Goal: Information Seeking & Learning: Compare options

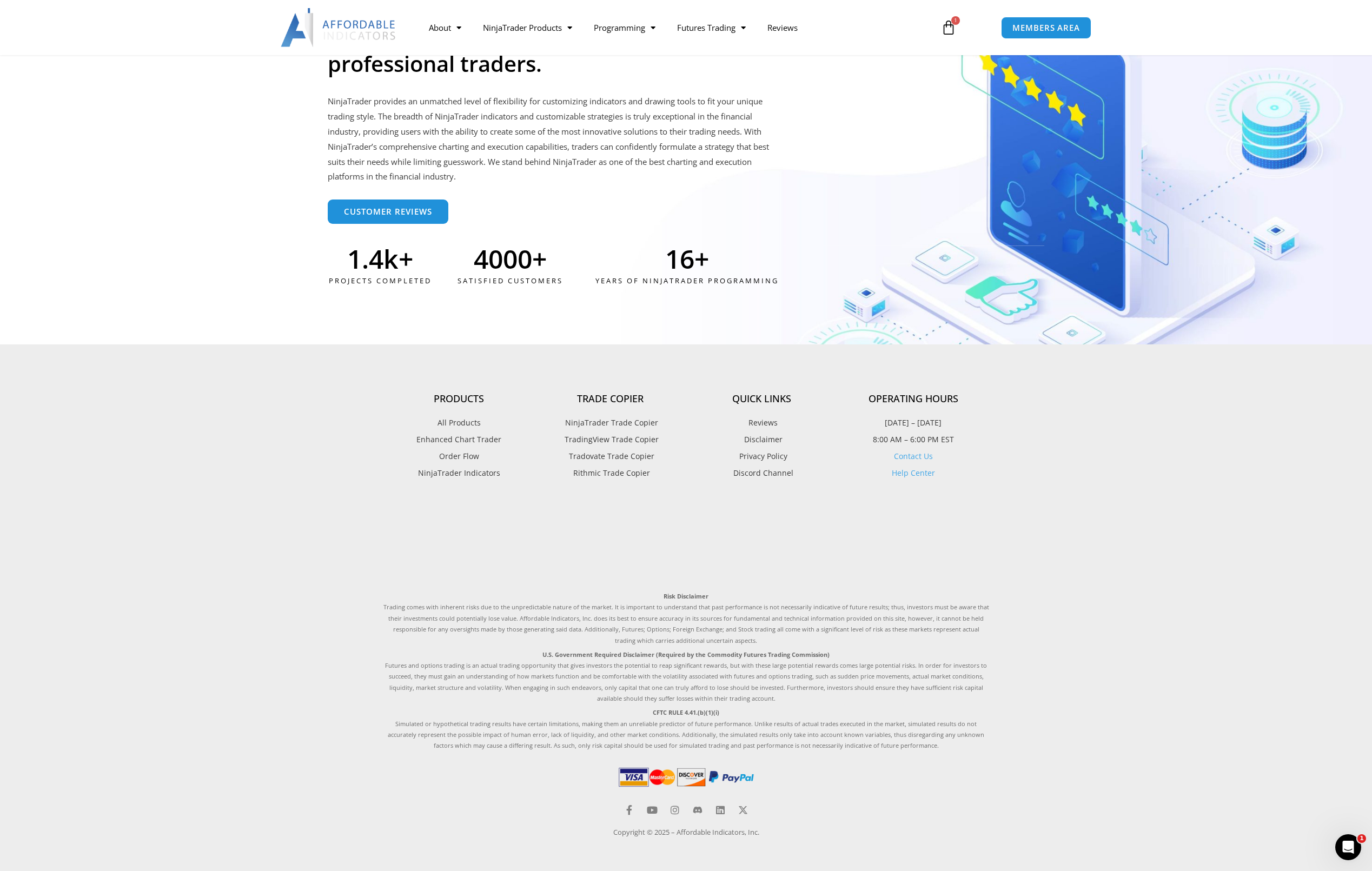
click at [631, 458] on span "Tradovate Trade Copier" at bounding box center [610, 456] width 88 height 14
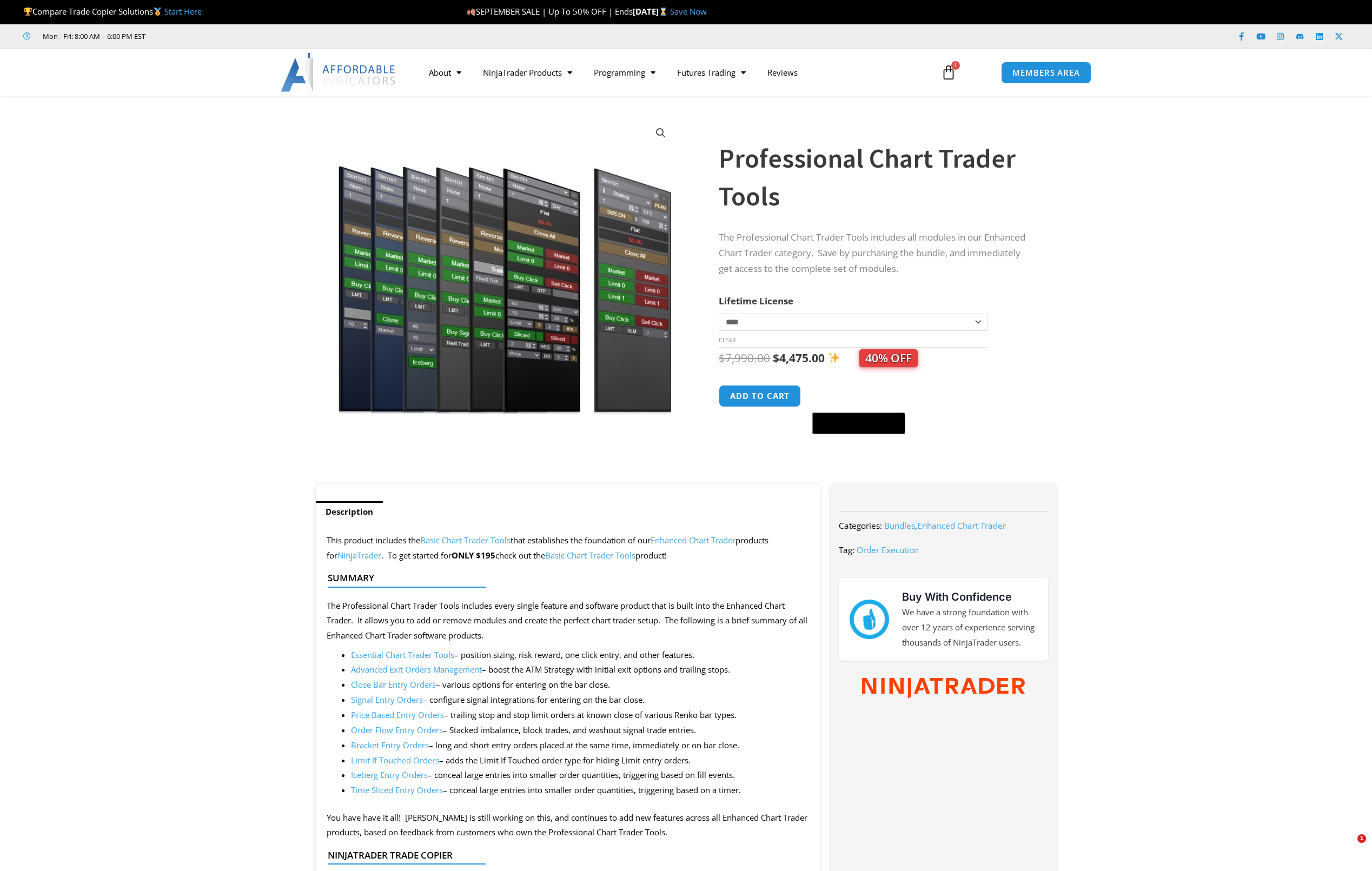
select select "*"
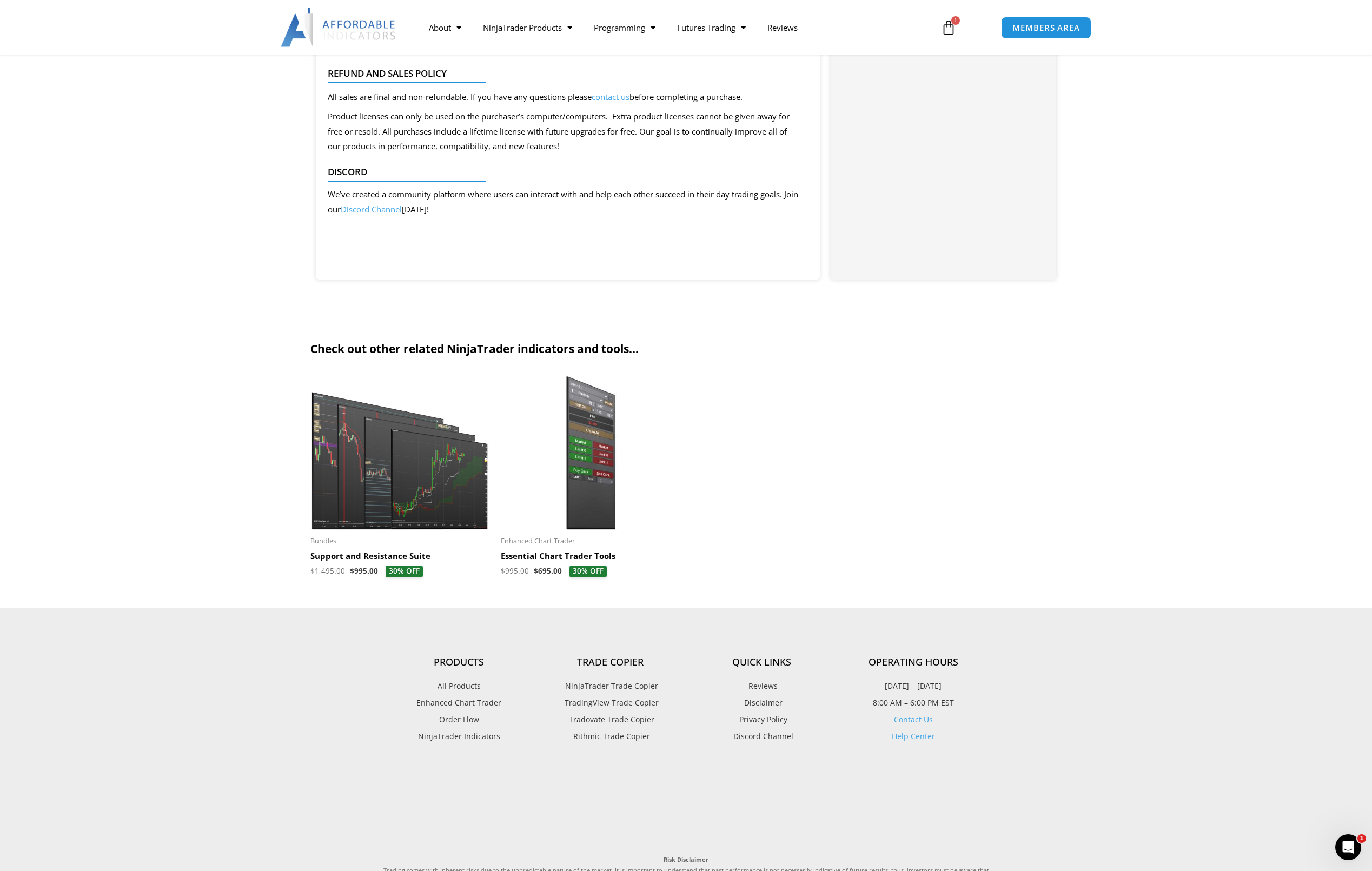
scroll to position [901, 0]
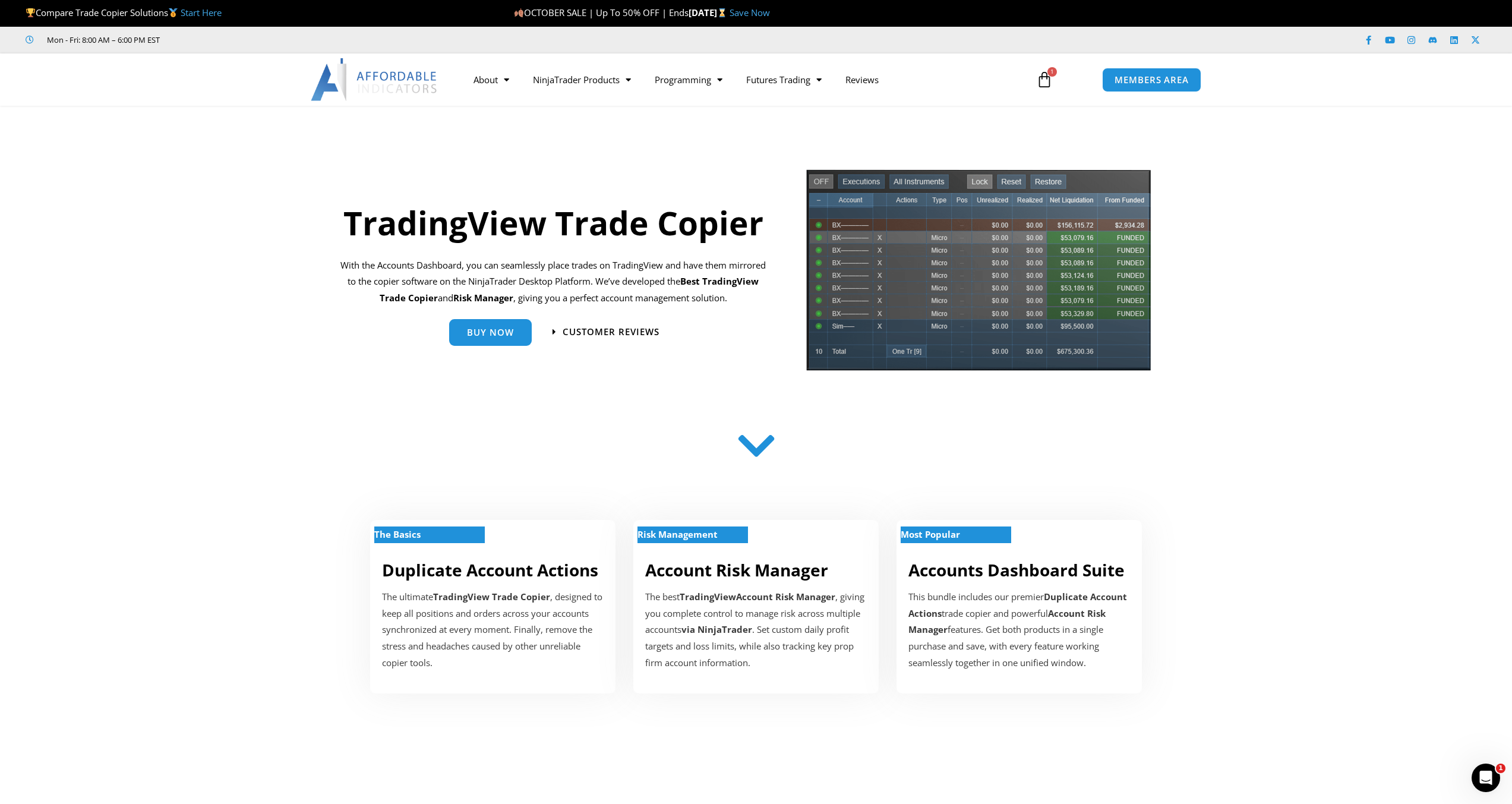
click at [213, 12] on link "Start Here" at bounding box center [200, 12] width 41 height 12
